Goal: Navigation & Orientation: Find specific page/section

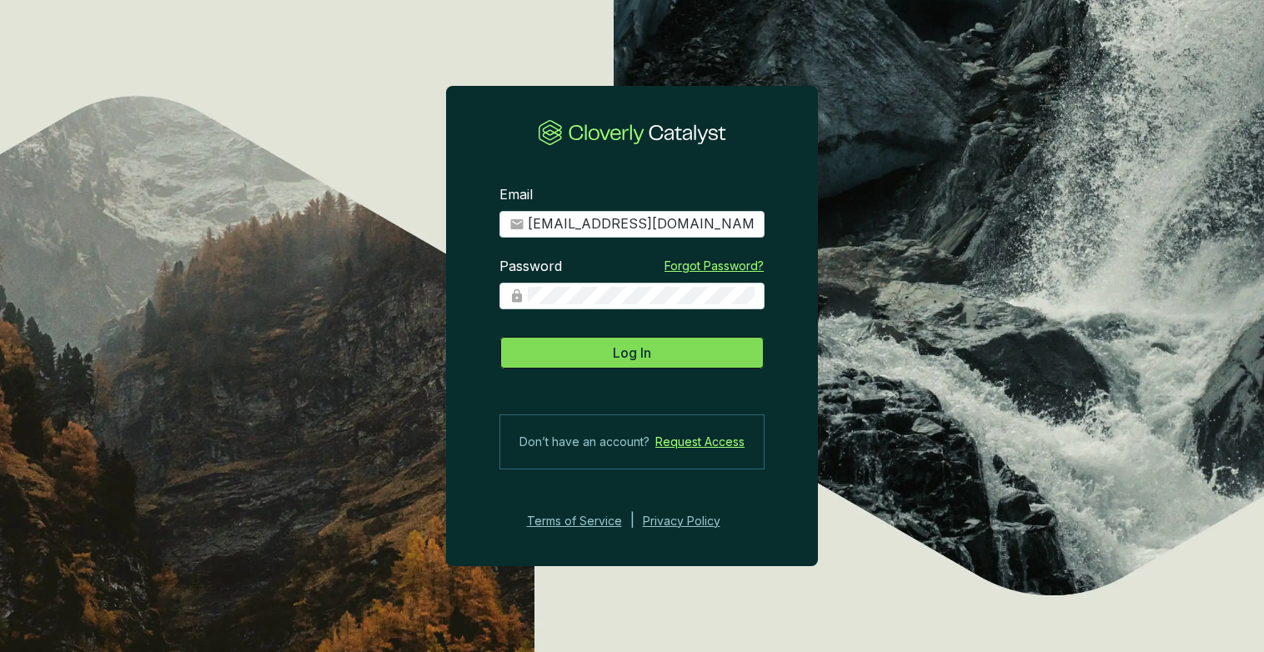
click at [605, 354] on button "Log In" at bounding box center [632, 352] width 265 height 33
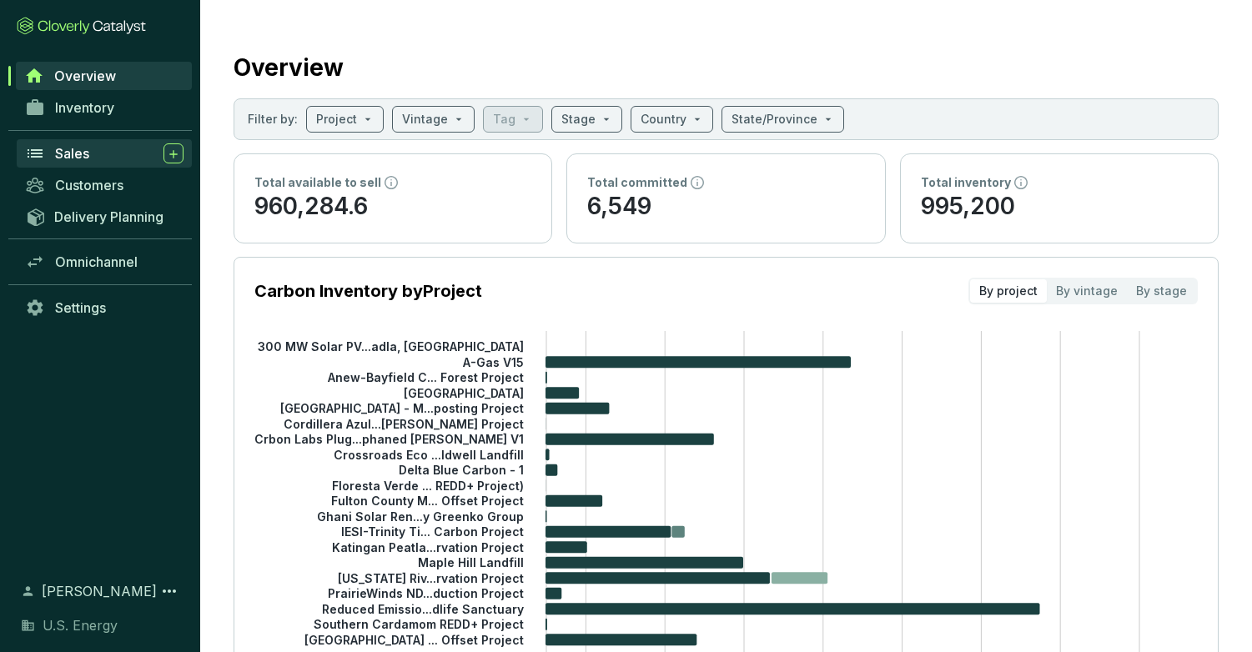
click at [74, 157] on span "Sales" at bounding box center [72, 153] width 34 height 17
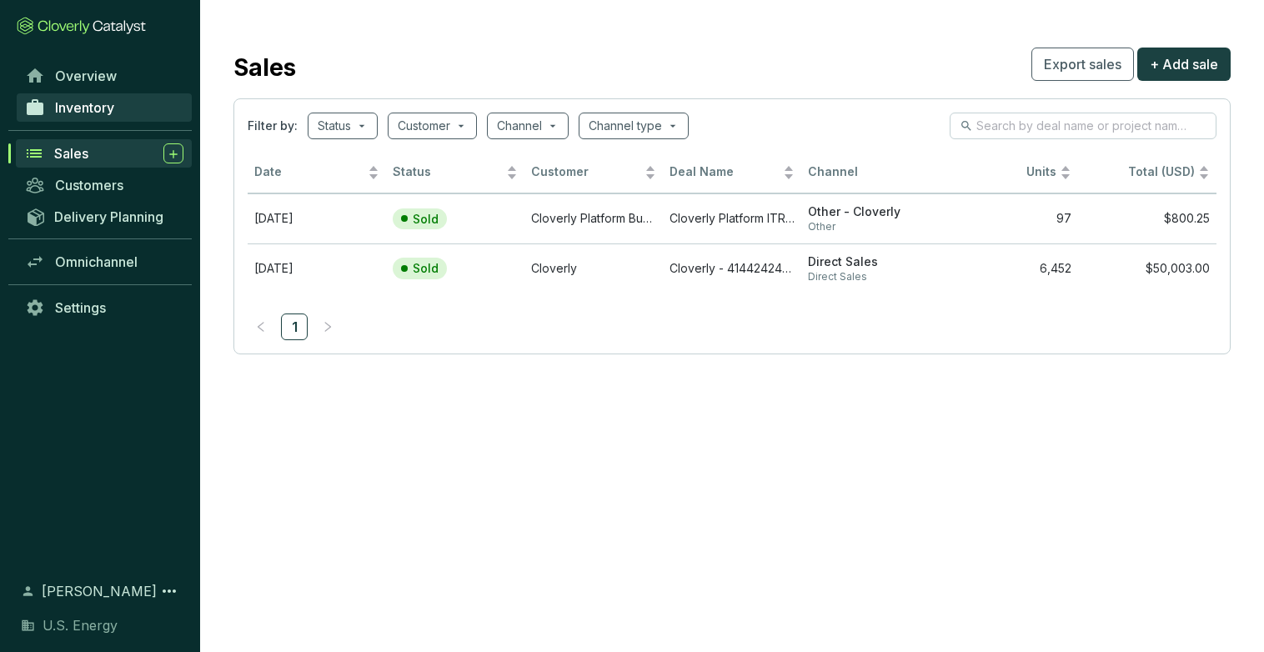
click at [65, 108] on span "Inventory" at bounding box center [84, 107] width 59 height 17
